Goal: Transaction & Acquisition: Purchase product/service

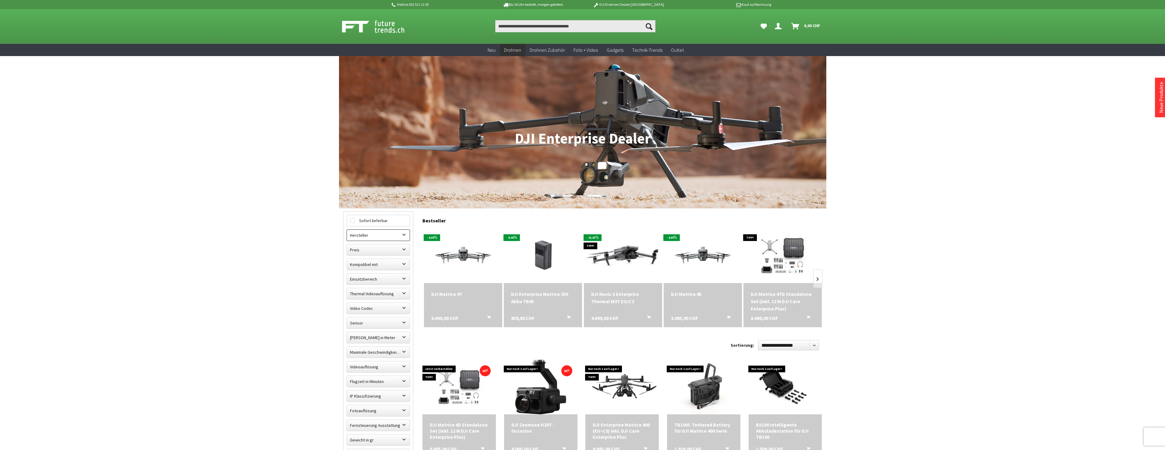
click at [402, 234] on label "Hersteller" at bounding box center [378, 235] width 63 height 11
click at [355, 249] on label "CZI" at bounding box center [378, 249] width 57 height 8
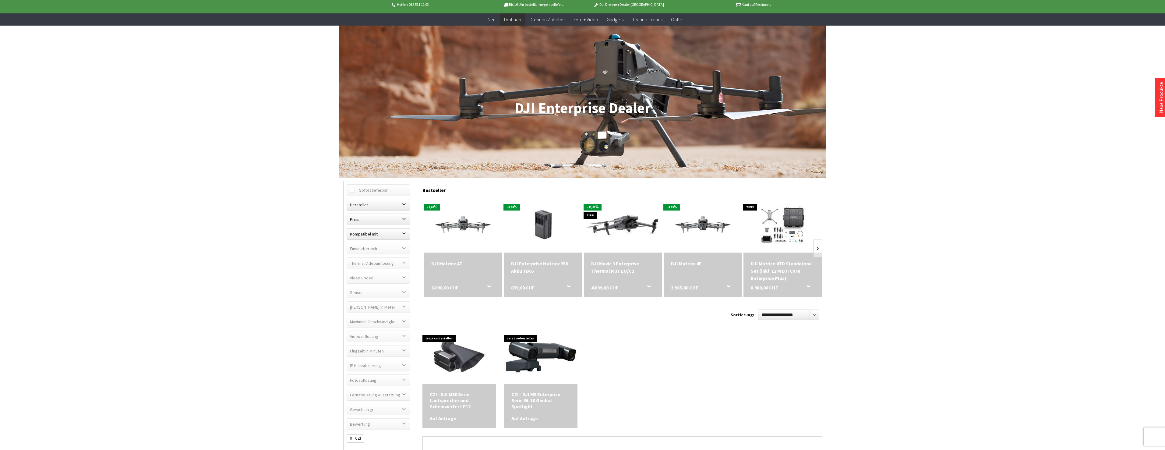
scroll to position [61, 0]
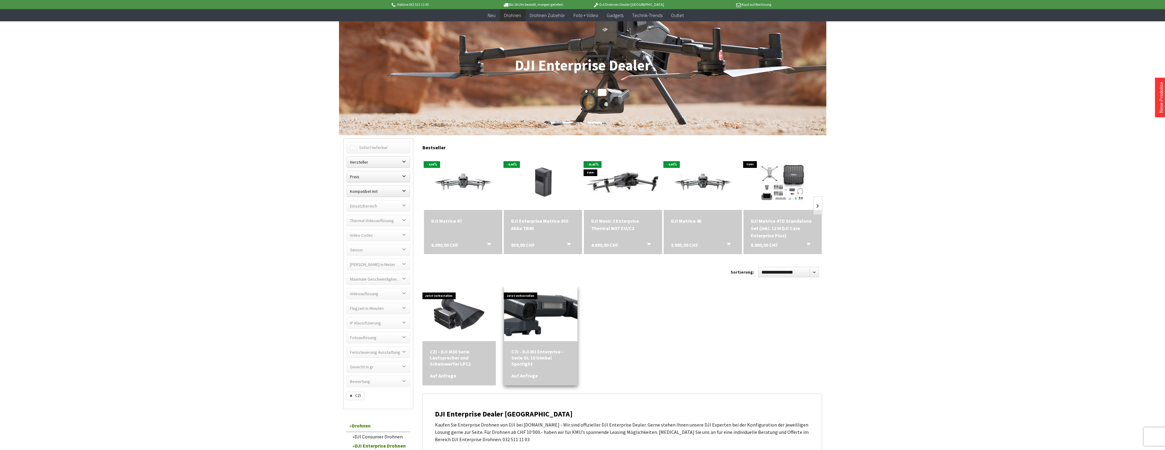
click at [539, 313] on img at bounding box center [540, 314] width 103 height 69
click at [405, 161] on label "Hersteller" at bounding box center [378, 162] width 63 height 11
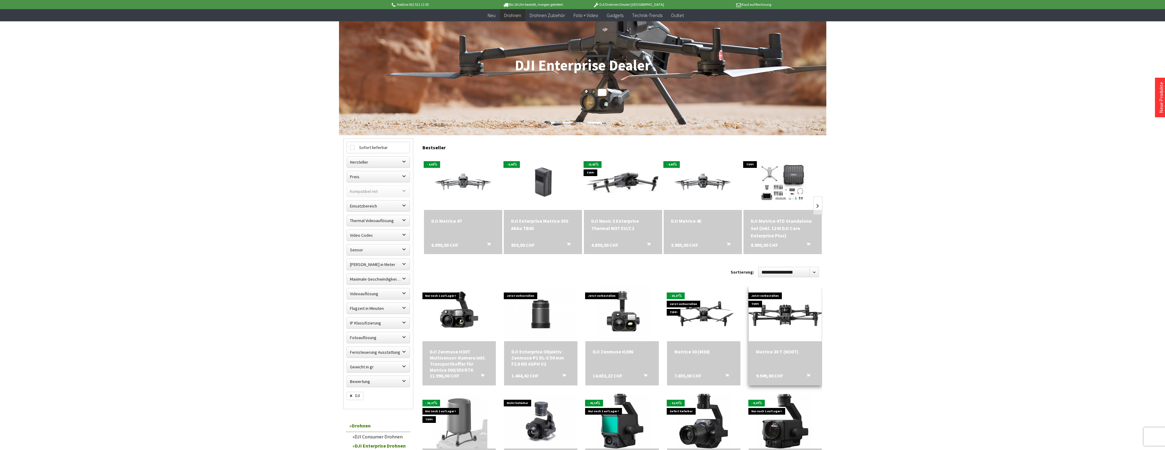
click at [793, 316] on img at bounding box center [785, 314] width 103 height 58
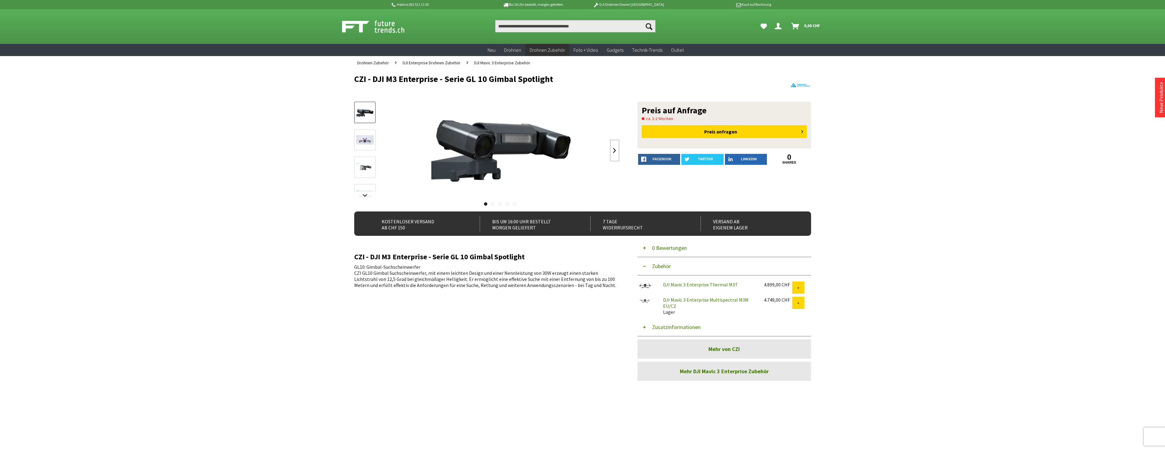
click at [613, 150] on link at bounding box center [614, 150] width 9 height 21
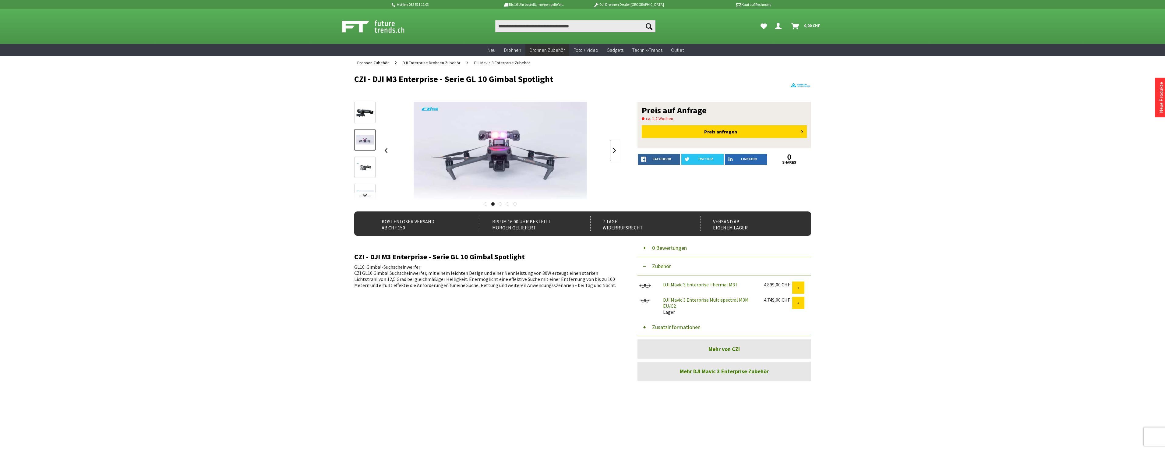
click at [613, 150] on link at bounding box center [614, 150] width 9 height 21
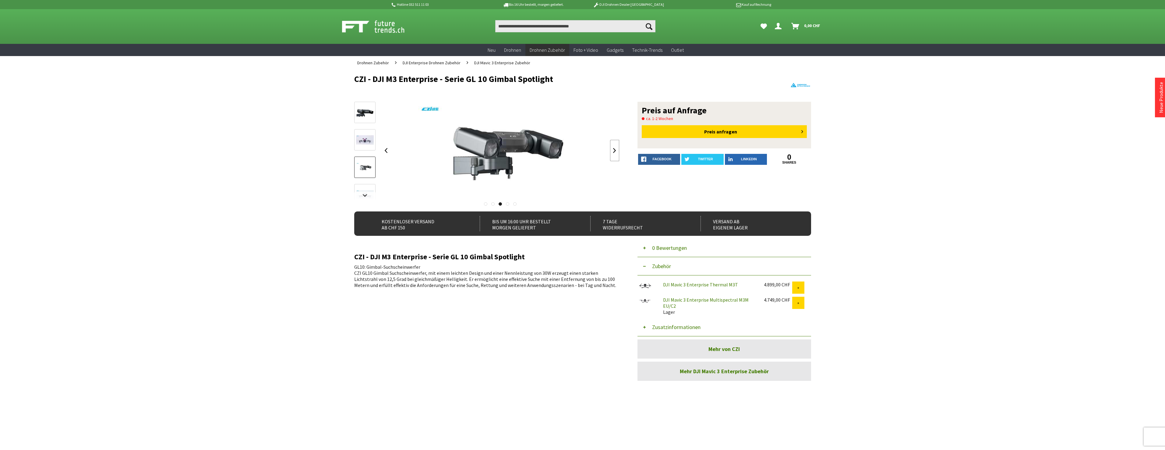
click at [613, 150] on link at bounding box center [614, 150] width 9 height 21
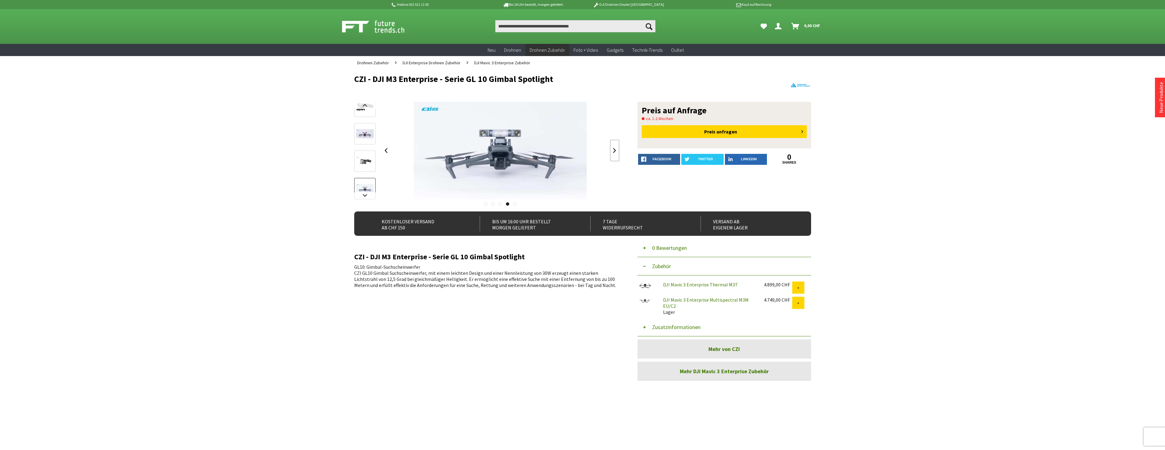
click at [613, 150] on link at bounding box center [614, 150] width 9 height 21
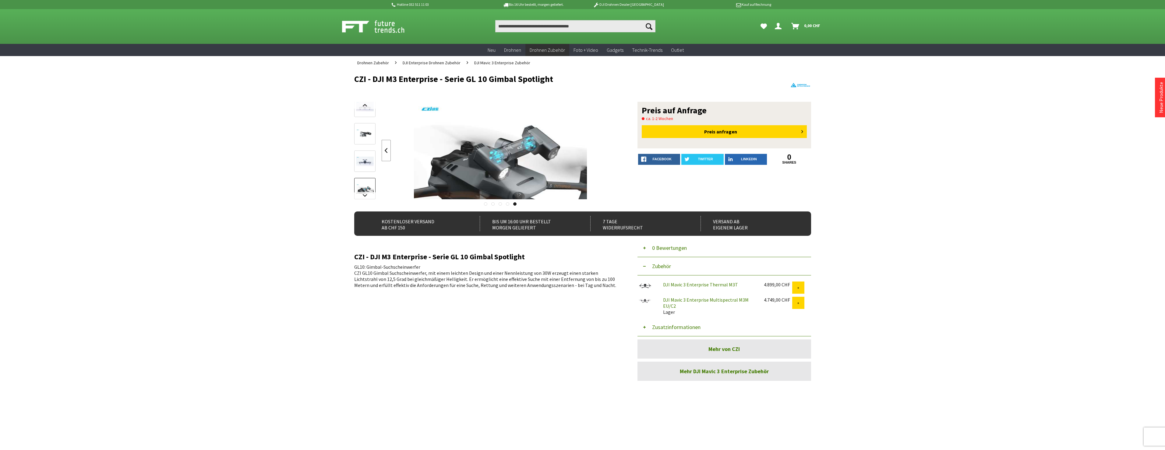
click at [385, 150] on link at bounding box center [386, 150] width 9 height 21
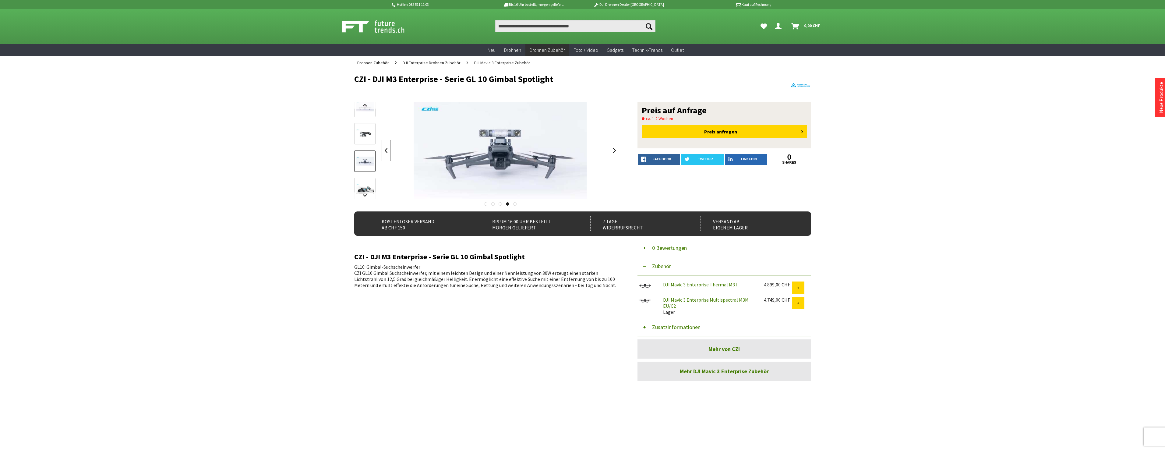
click at [385, 150] on link at bounding box center [386, 150] width 9 height 21
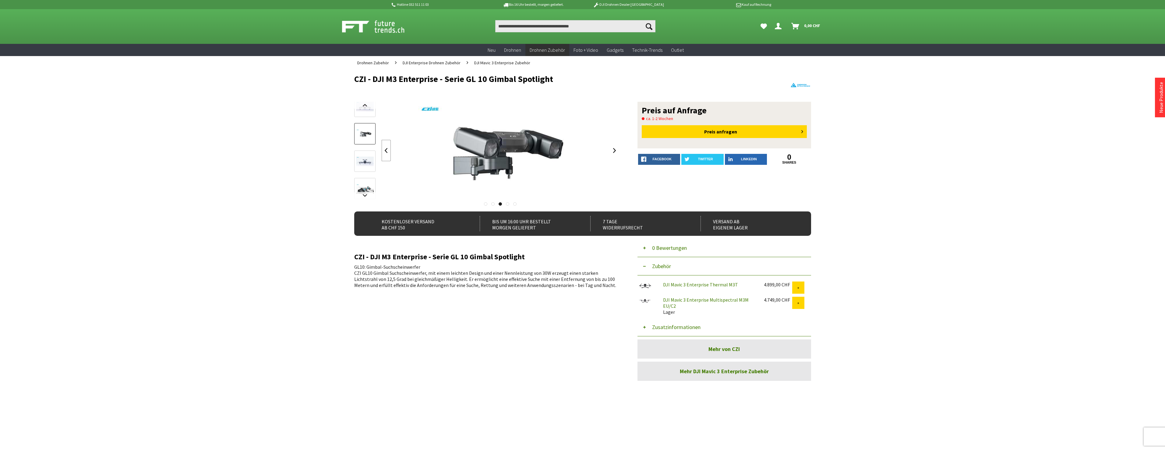
click at [385, 150] on link at bounding box center [386, 150] width 9 height 21
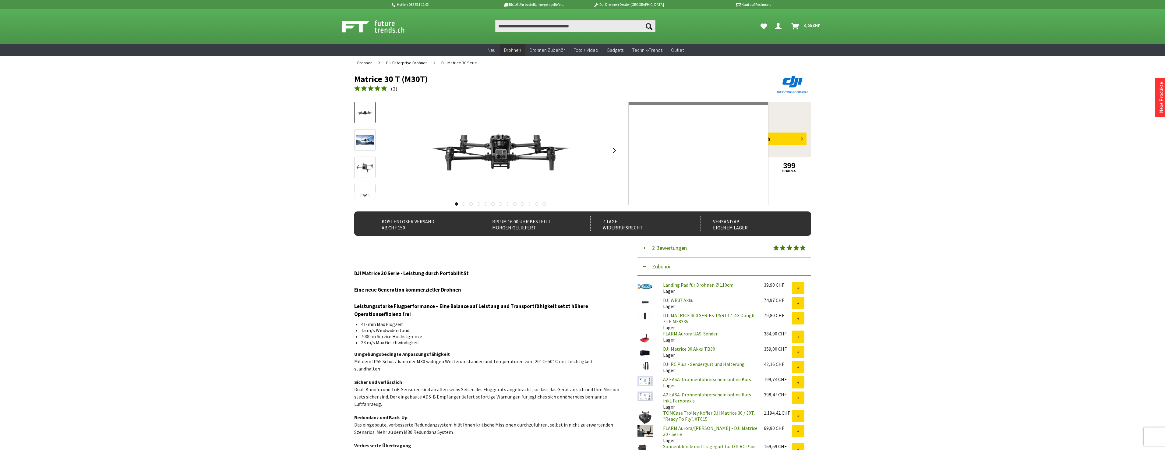
click at [507, 141] on img at bounding box center [500, 150] width 173 height 97
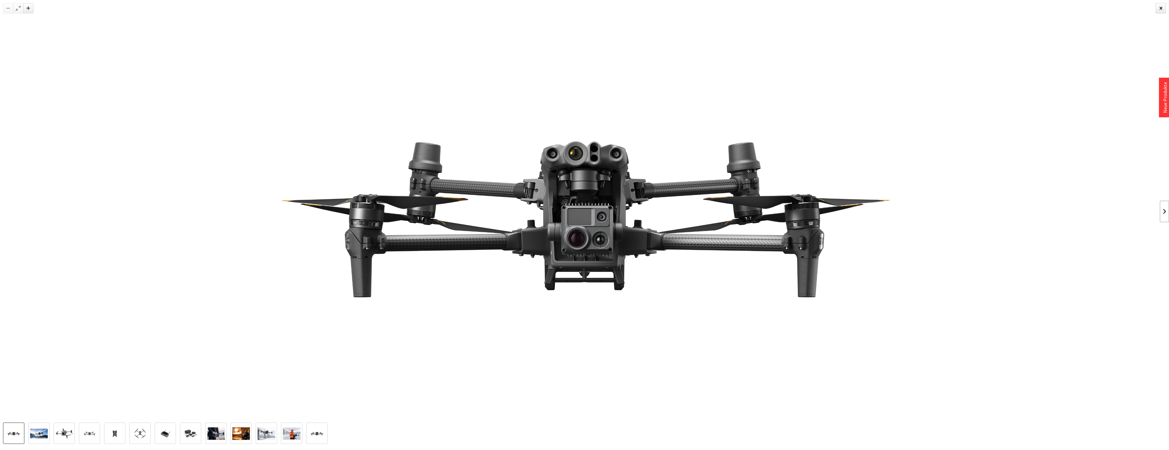
click at [1166, 210] on link at bounding box center [1164, 211] width 9 height 21
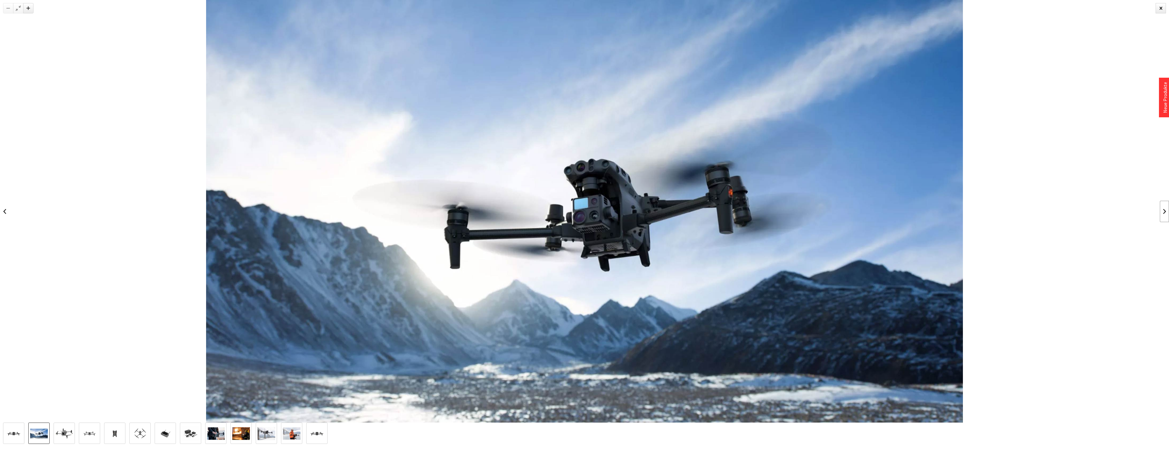
click at [1163, 213] on link at bounding box center [1164, 211] width 9 height 21
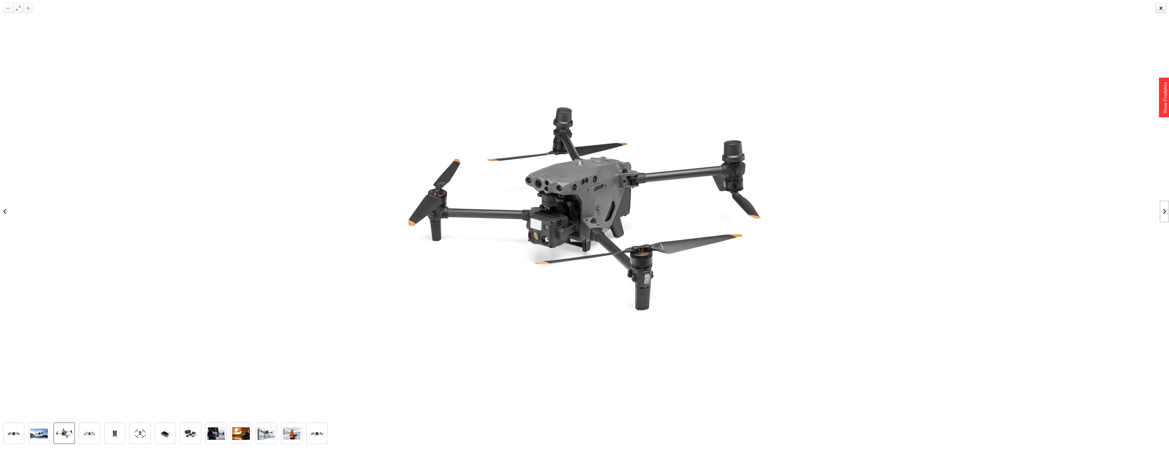
click at [1163, 213] on link at bounding box center [1164, 211] width 9 height 21
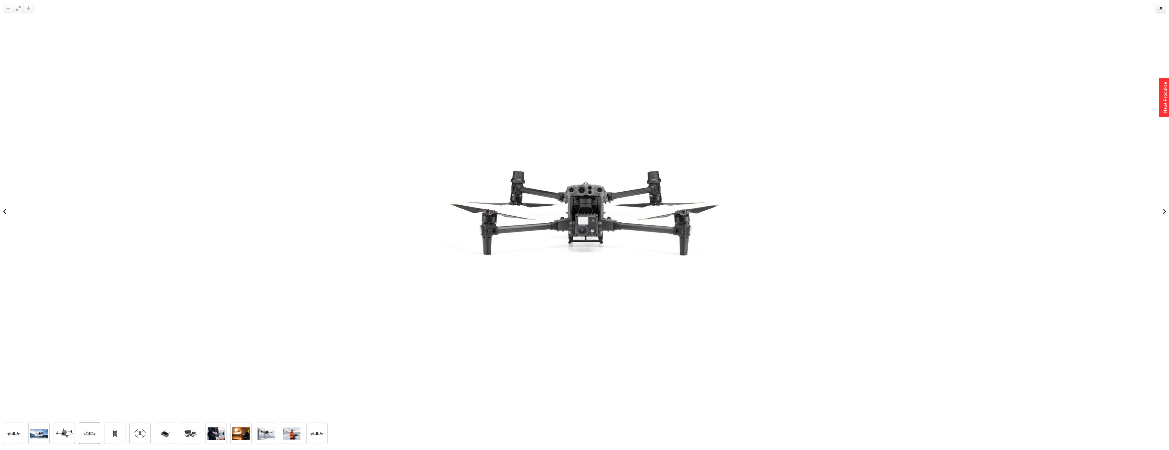
click at [1163, 213] on link at bounding box center [1164, 211] width 9 height 21
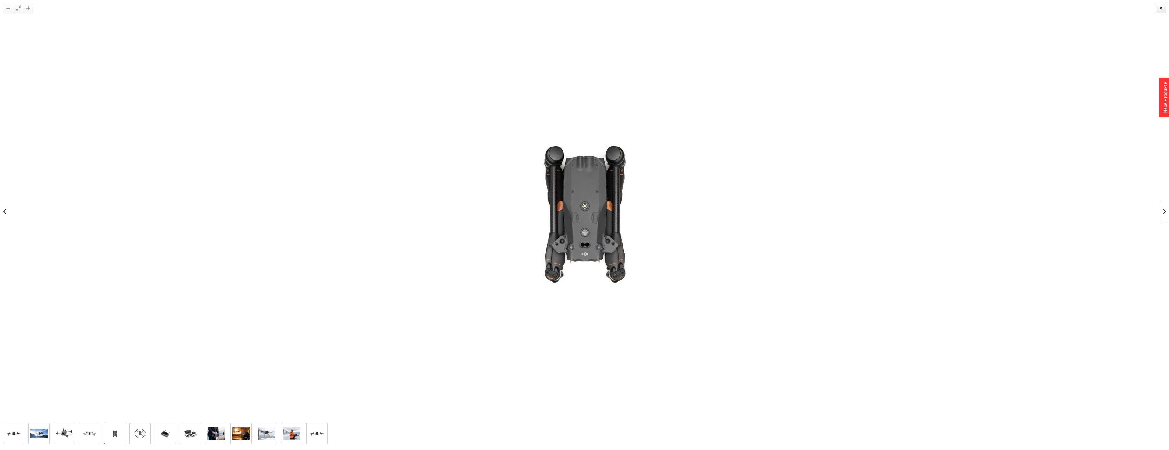
click at [1163, 213] on link at bounding box center [1164, 211] width 9 height 21
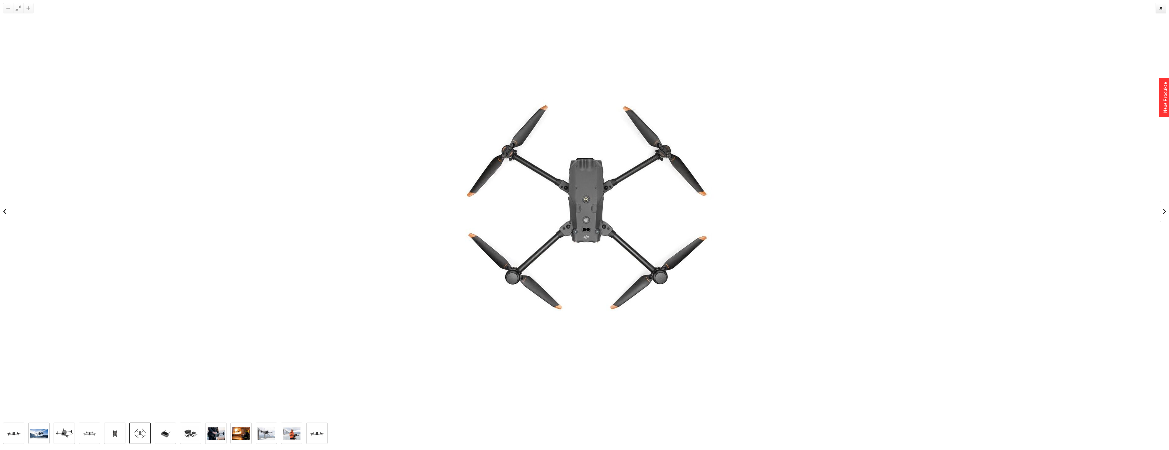
click at [1163, 213] on link at bounding box center [1164, 211] width 9 height 21
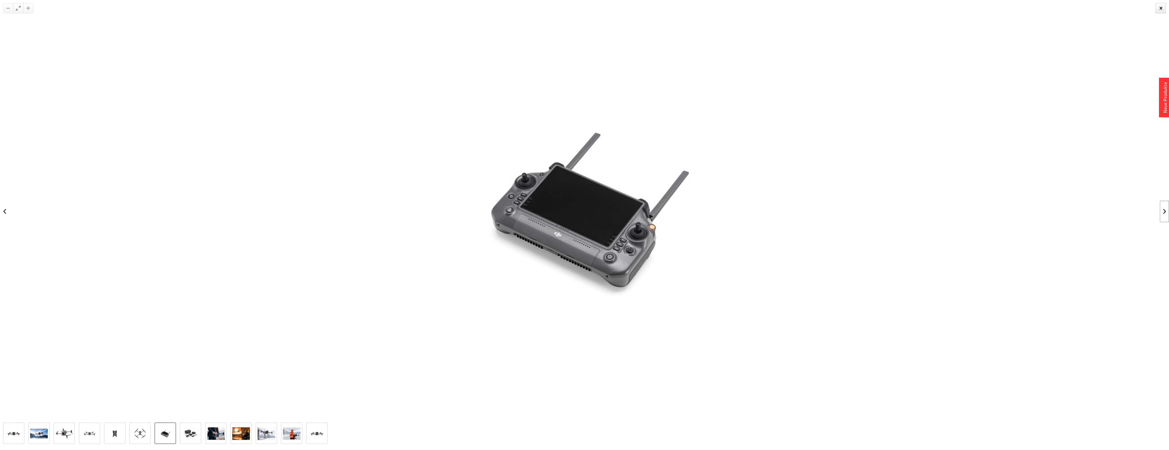
click at [1163, 213] on link at bounding box center [1164, 211] width 9 height 21
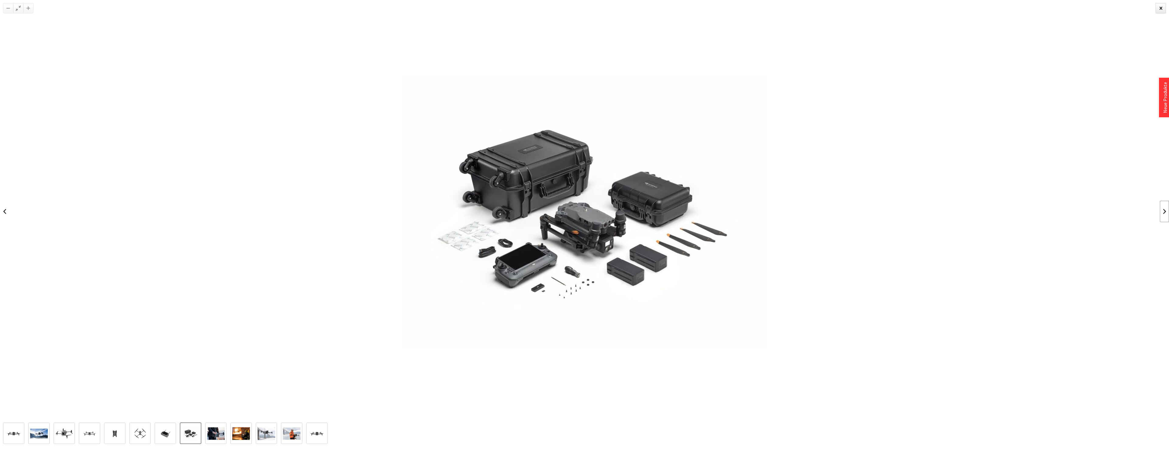
click at [1163, 213] on link at bounding box center [1164, 211] width 9 height 21
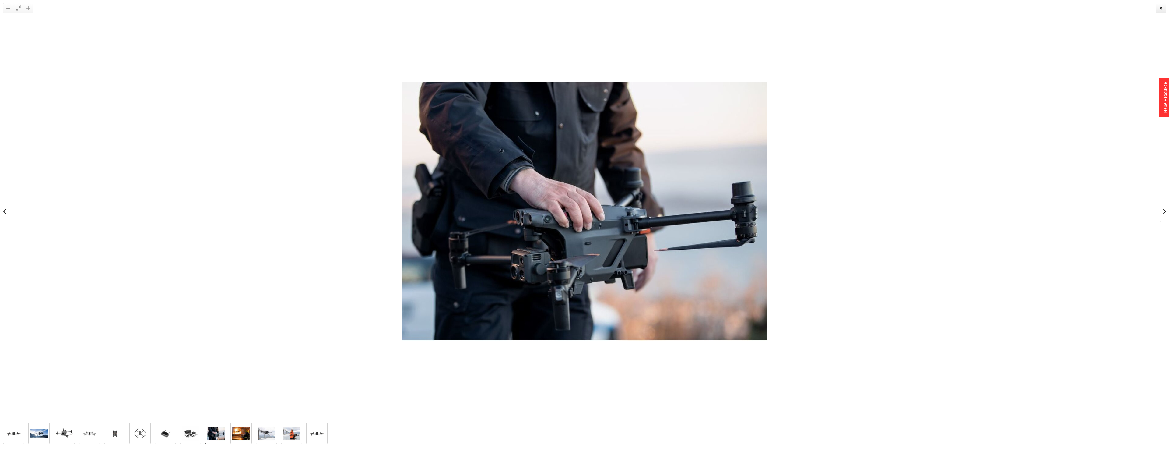
click at [1163, 213] on link at bounding box center [1164, 211] width 9 height 21
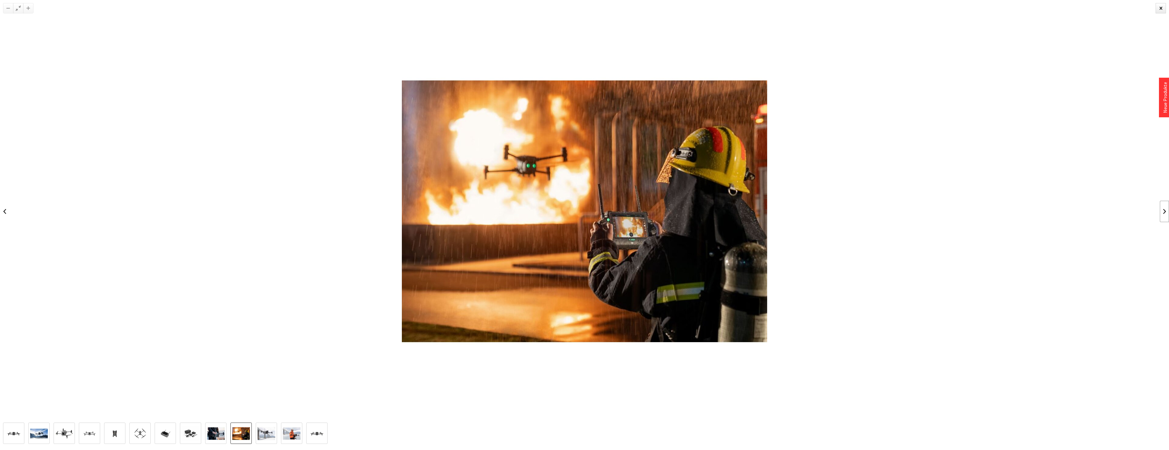
click at [1163, 213] on link at bounding box center [1164, 211] width 9 height 21
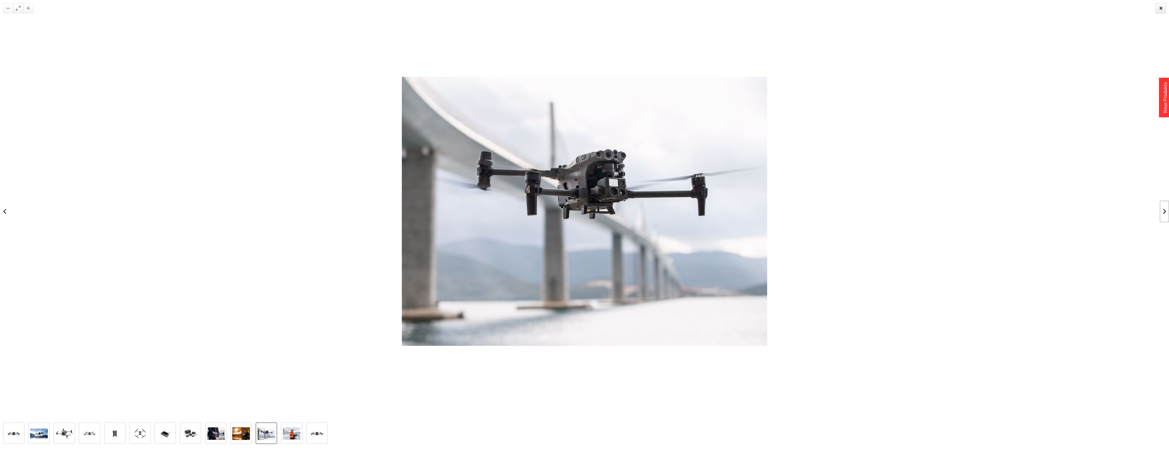
click at [1163, 213] on link at bounding box center [1164, 211] width 9 height 21
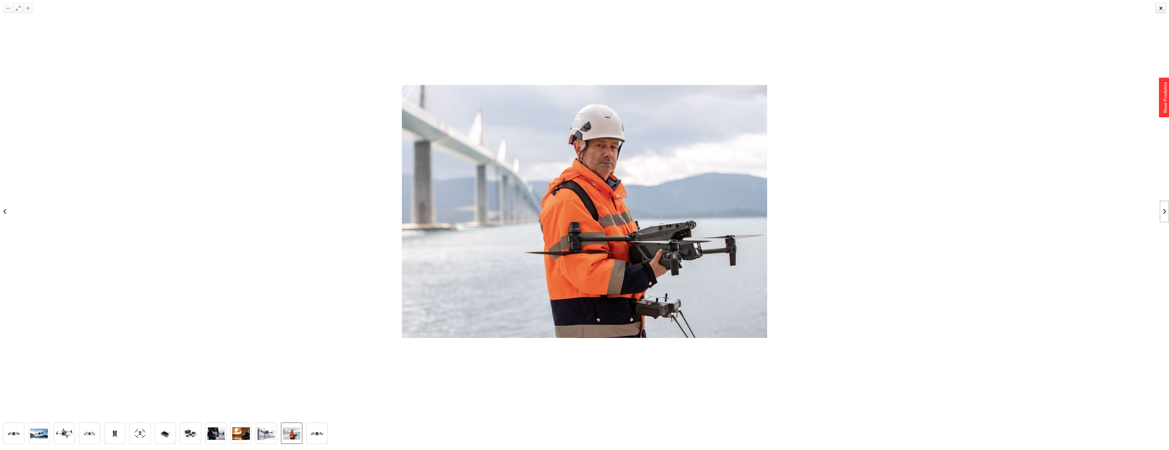
click at [1163, 213] on link at bounding box center [1164, 211] width 9 height 21
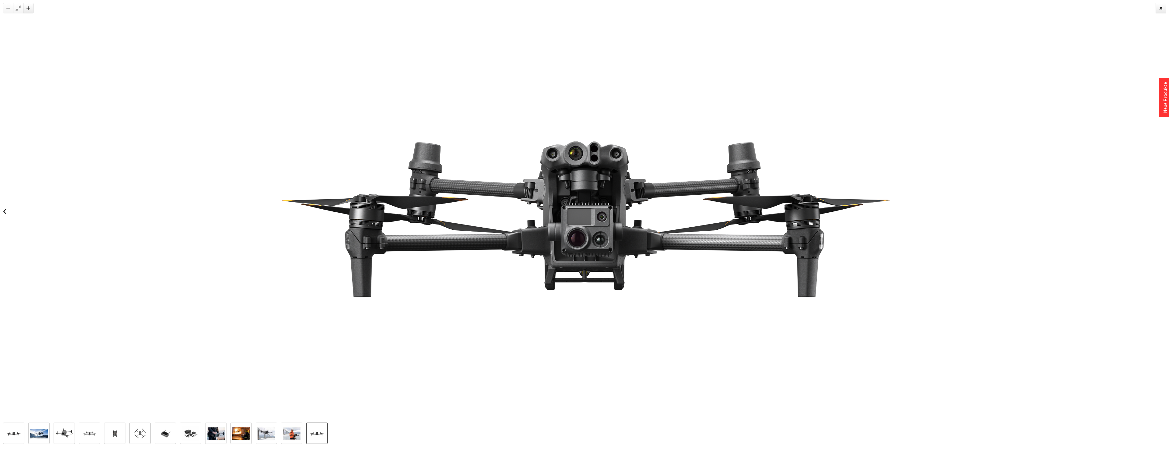
click at [1163, 213] on div at bounding box center [584, 211] width 1169 height 422
click at [1158, 8] on div at bounding box center [1161, 8] width 10 height 10
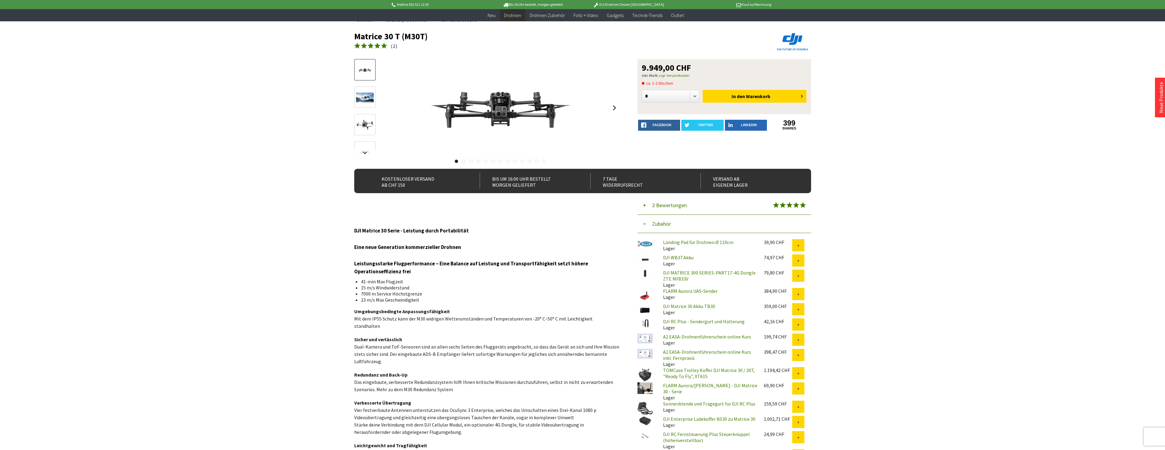
scroll to position [91, 0]
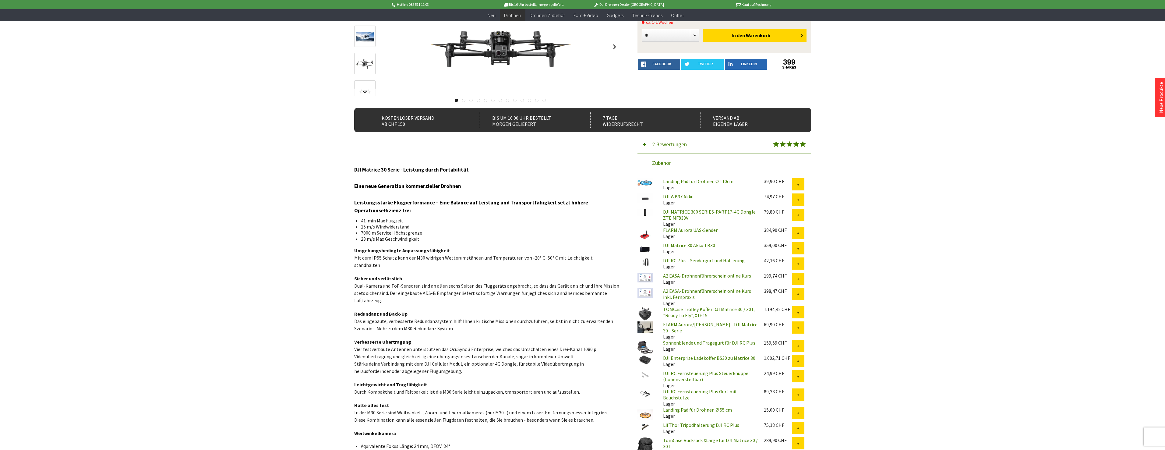
click at [691, 375] on link "DJI RC Fernsteuerung Plus Steuerknüppel (höhenverstellbar)" at bounding box center [706, 376] width 87 height 12
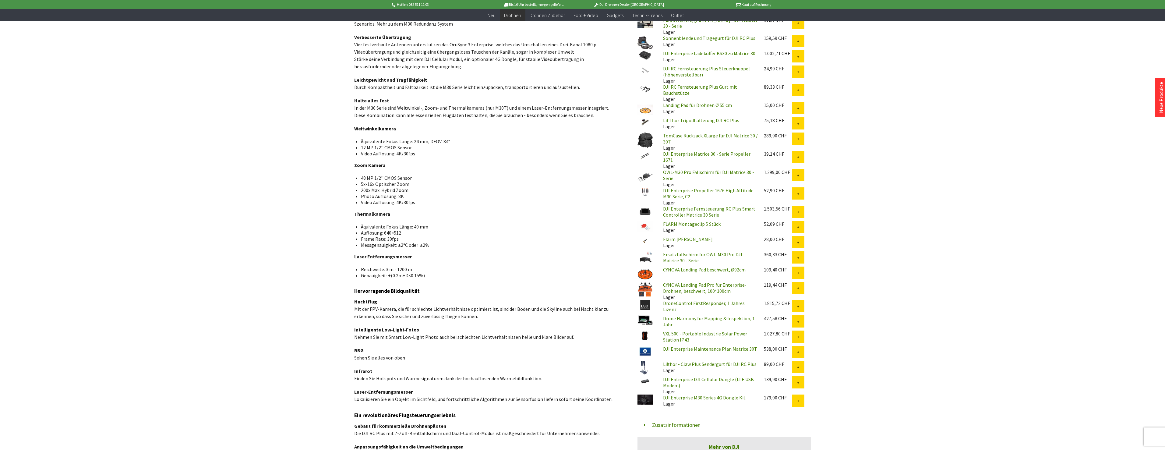
scroll to position [365, 0]
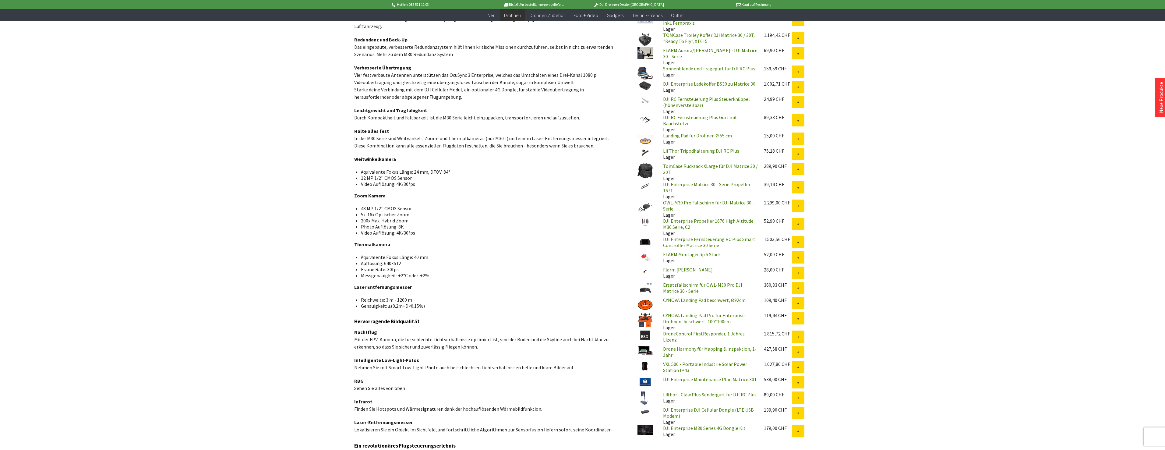
click at [684, 297] on link "CYNOVA Landing Pad beschwert, Ø92cm" at bounding box center [704, 300] width 83 height 6
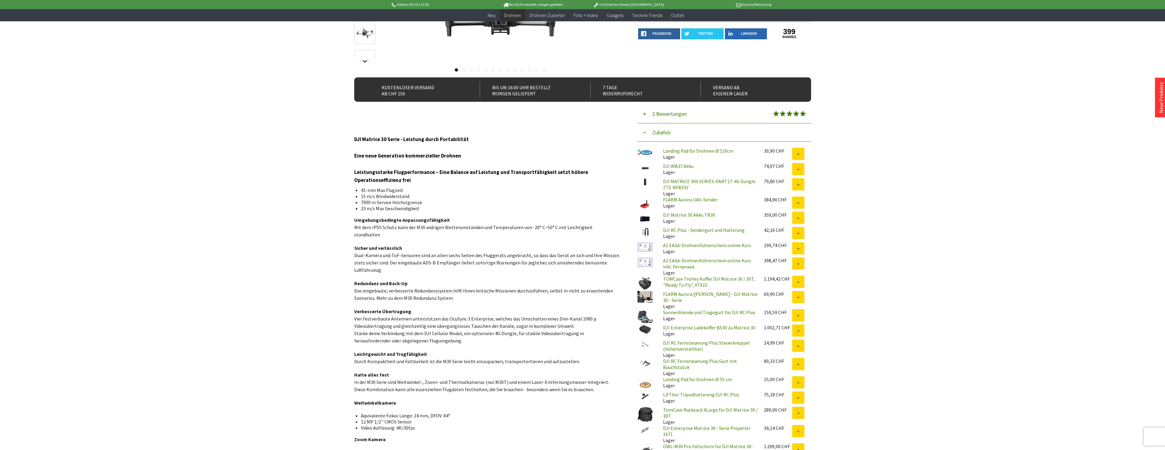
scroll to position [91, 0]
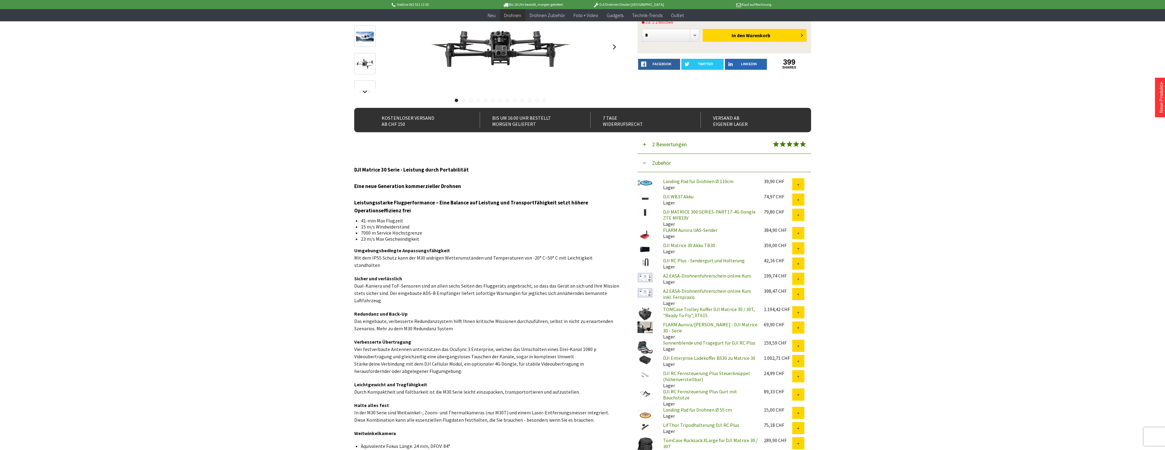
click at [669, 188] on div "Landing Pad für Drohnen Ø 110cm Lager" at bounding box center [708, 184] width 101 height 12
click at [676, 181] on link "Landing Pad für Drohnen Ø 110cm" at bounding box center [698, 181] width 70 height 6
